Goal: Navigation & Orientation: Find specific page/section

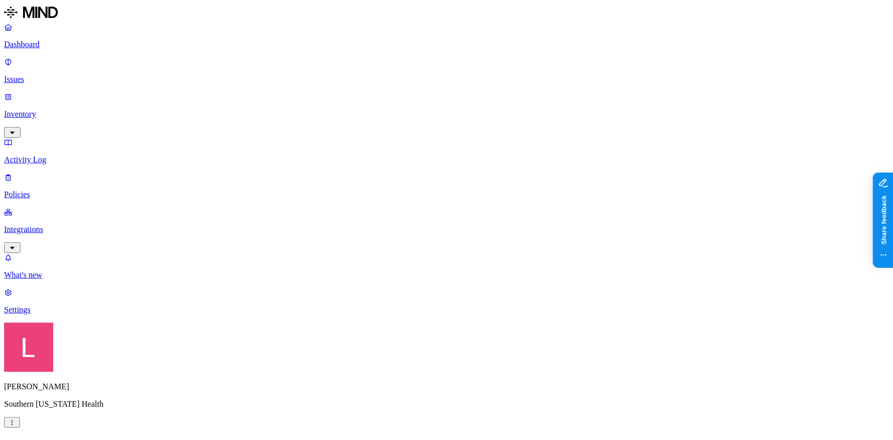
click at [47, 46] on p "Dashboard" at bounding box center [446, 44] width 885 height 9
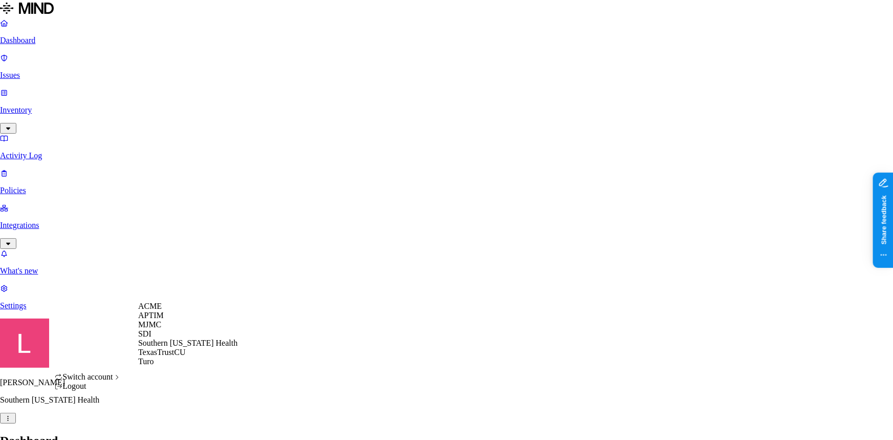
click at [162, 310] on span "ACME" at bounding box center [150, 306] width 24 height 9
